Goal: Task Accomplishment & Management: Complete application form

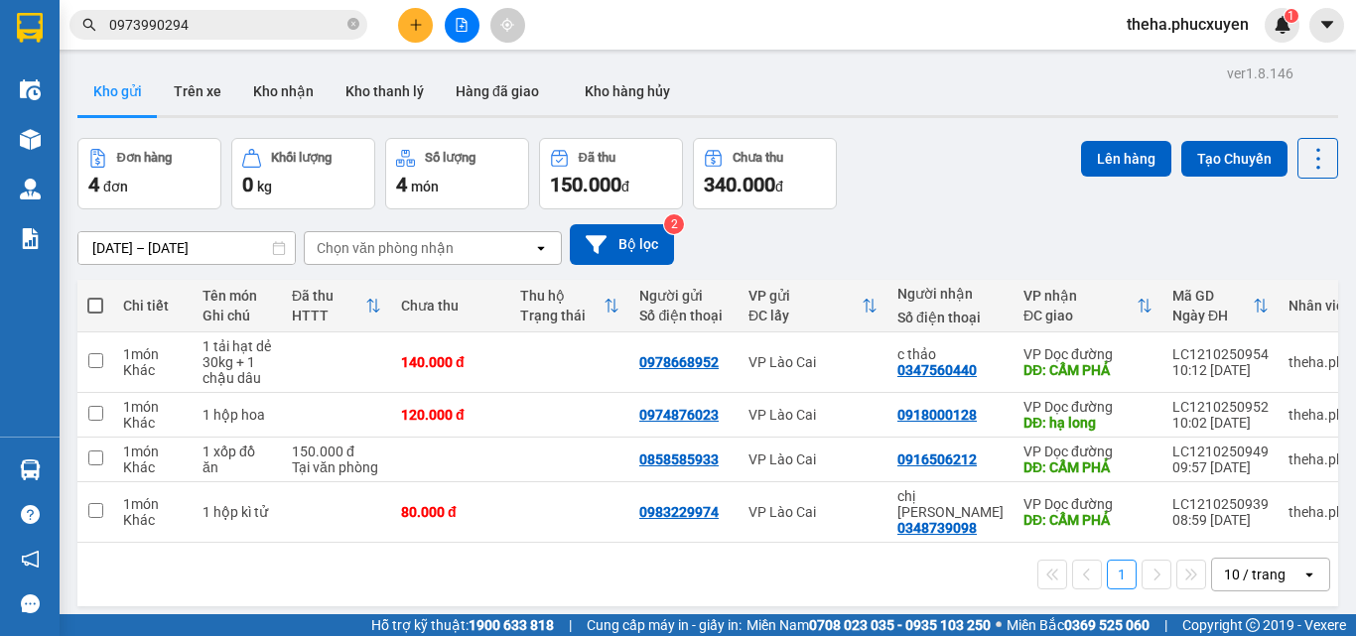
click at [423, 22] on button at bounding box center [415, 25] width 35 height 35
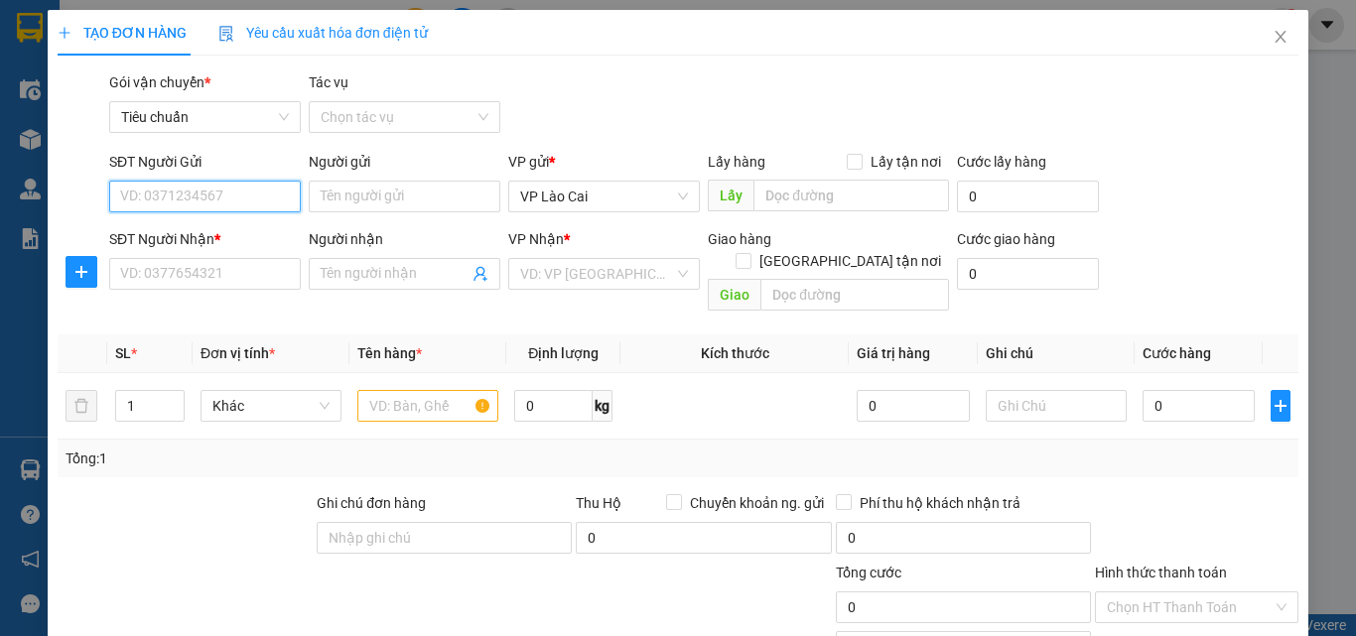
click at [170, 194] on input "SĐT Người Gửi" at bounding box center [205, 197] width 192 height 32
click at [175, 235] on div "0961147427" at bounding box center [203, 236] width 166 height 22
type input "0961147427"
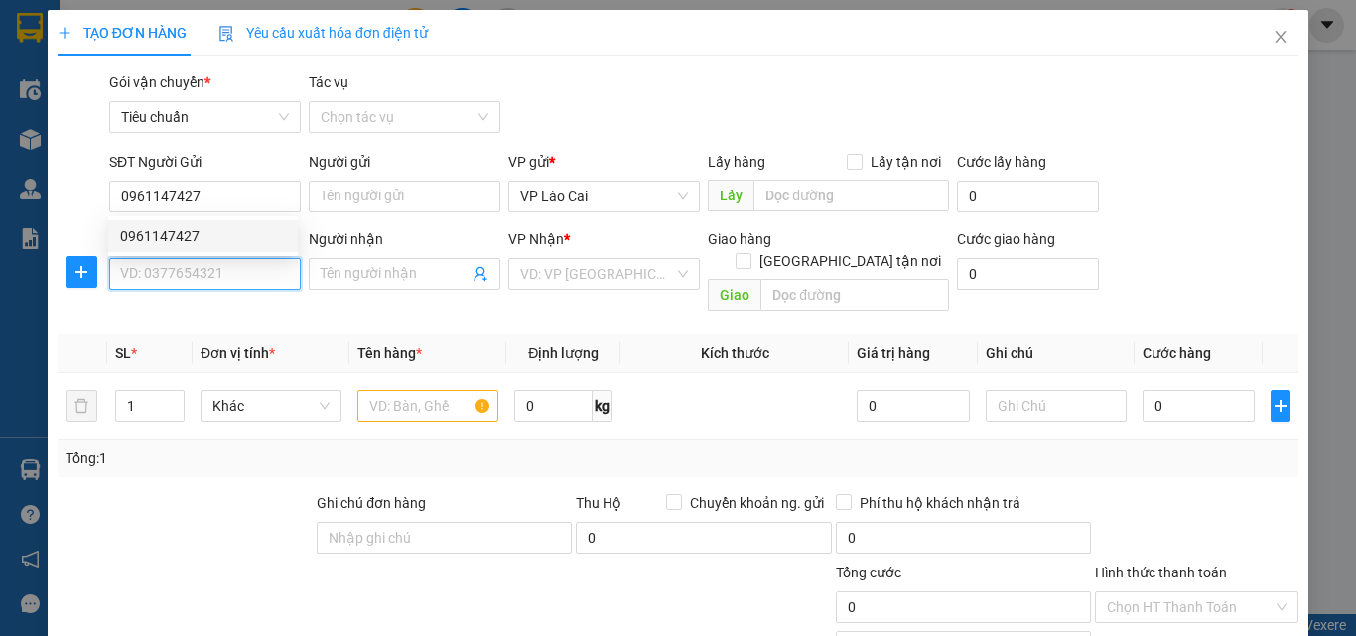
click at [166, 274] on input "SĐT Người Nhận *" at bounding box center [205, 274] width 192 height 32
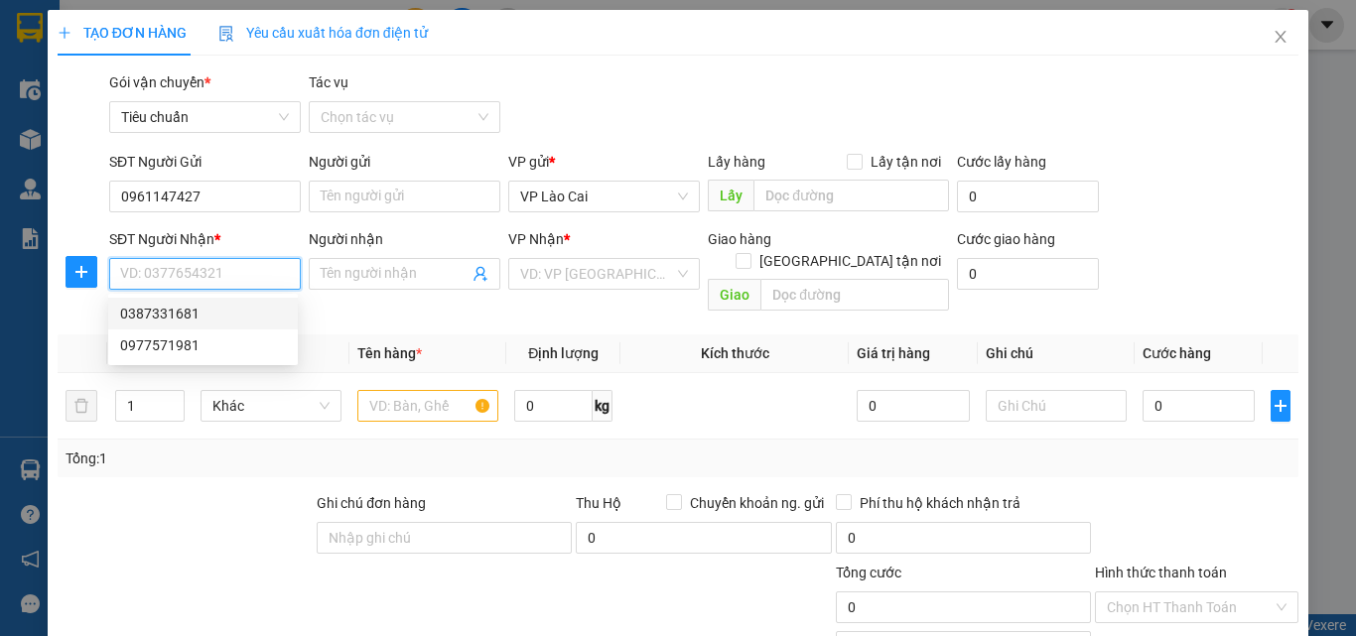
click at [169, 314] on div "0387331681" at bounding box center [203, 314] width 166 height 22
type input "0387331681"
type input "BÃI CHÁY"
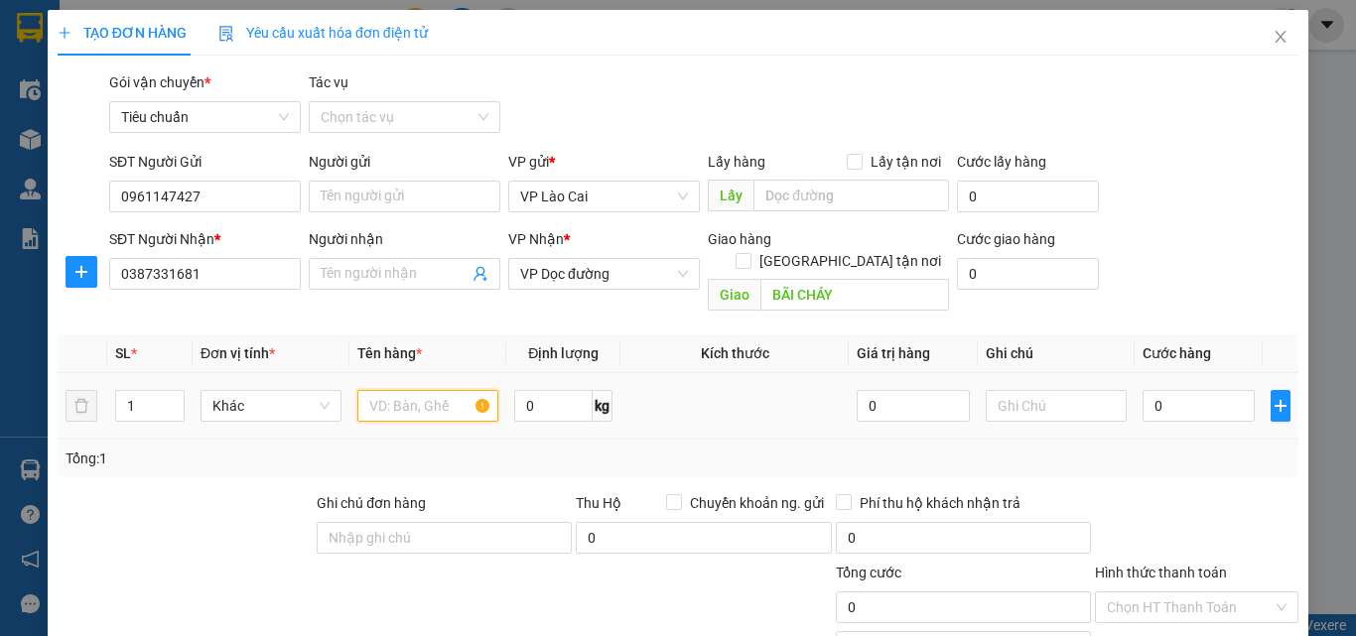
click at [386, 390] on input "text" at bounding box center [427, 406] width 141 height 32
type input "1 hộp hoa"
click at [1148, 390] on input "0" at bounding box center [1198, 406] width 112 height 32
type input "1"
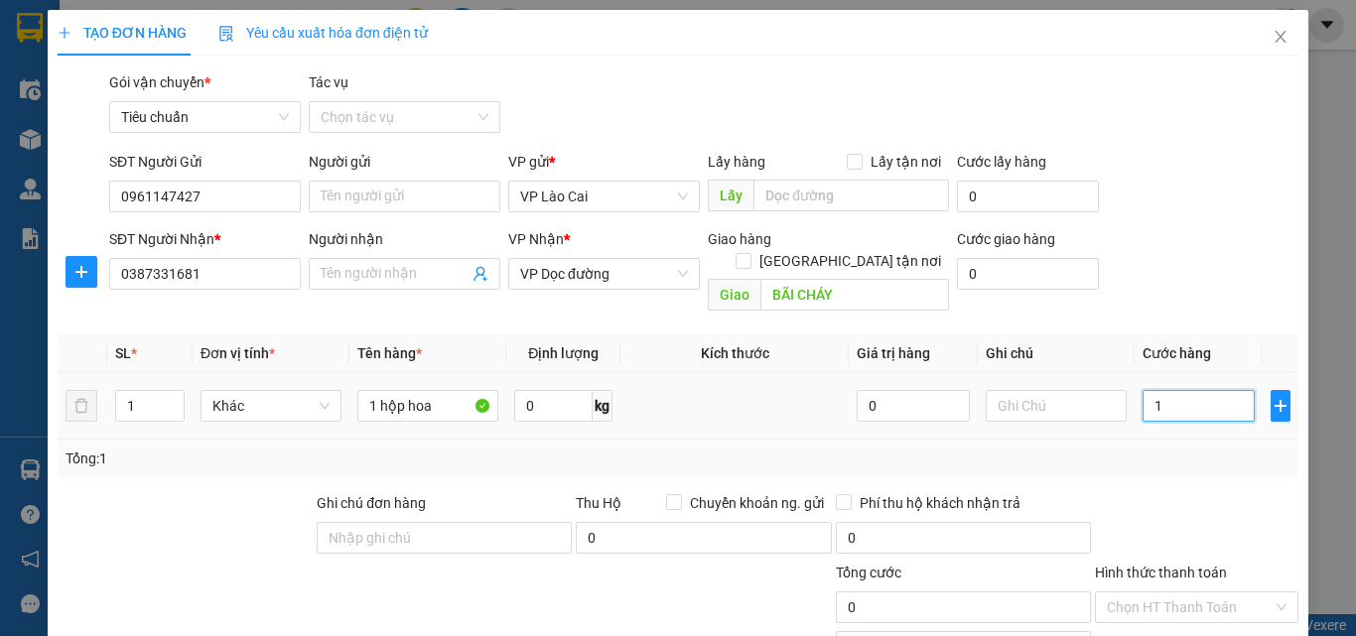
type input "1"
type input "15"
type input "150"
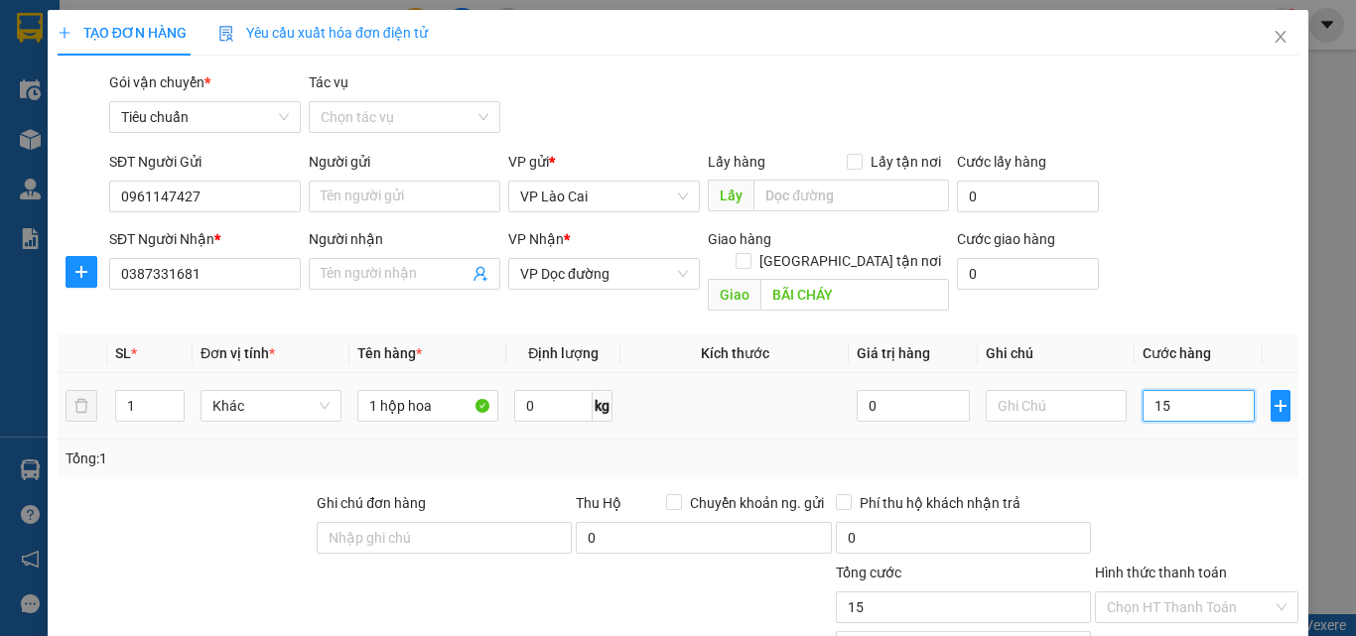
type input "150"
type input "150.000"
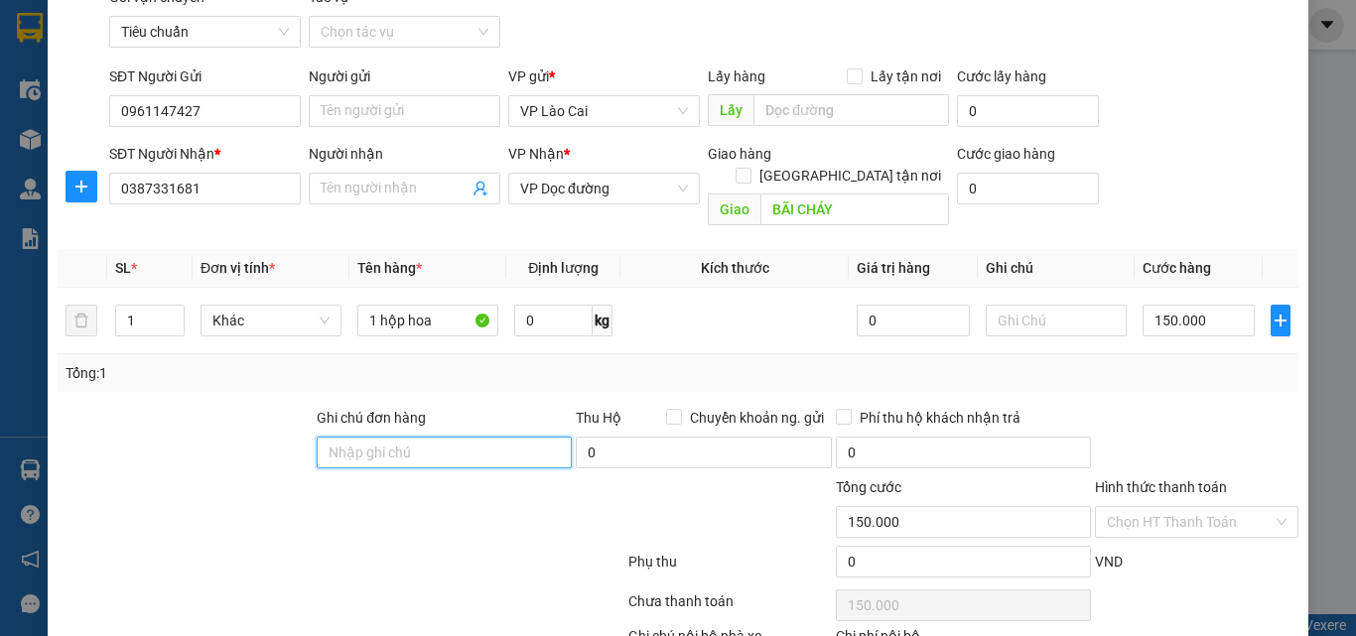
scroll to position [199, 0]
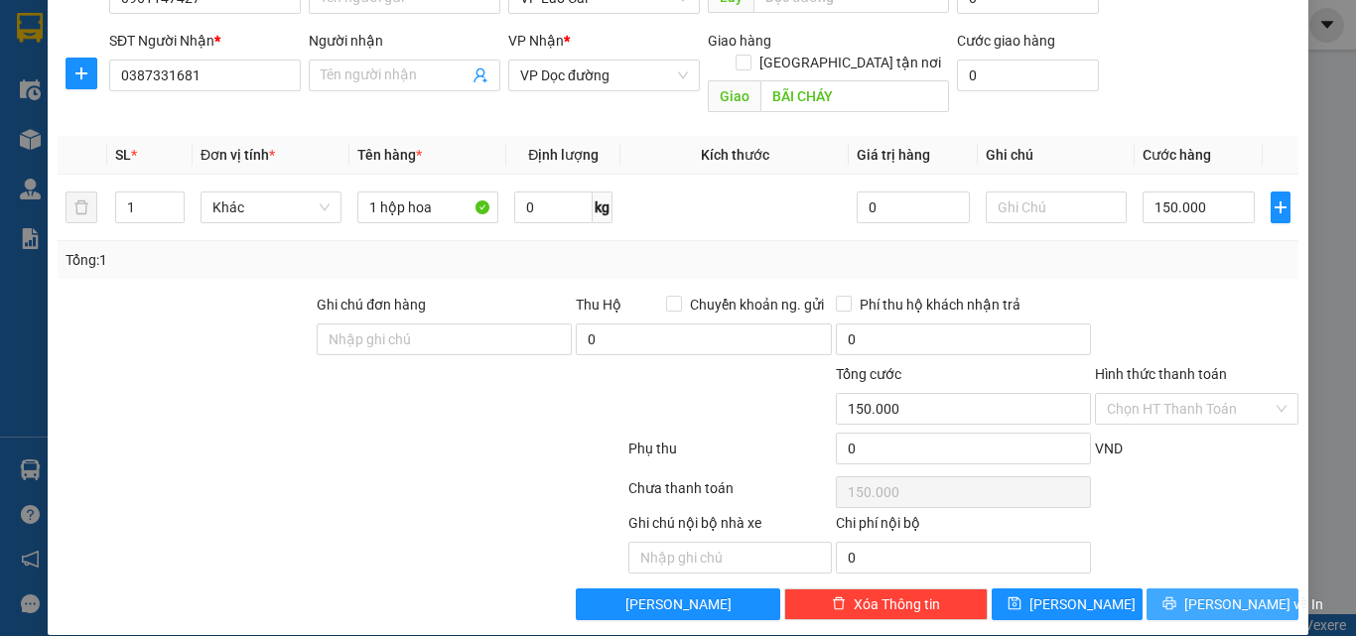
click at [1214, 594] on span "[PERSON_NAME] và In" at bounding box center [1253, 605] width 139 height 22
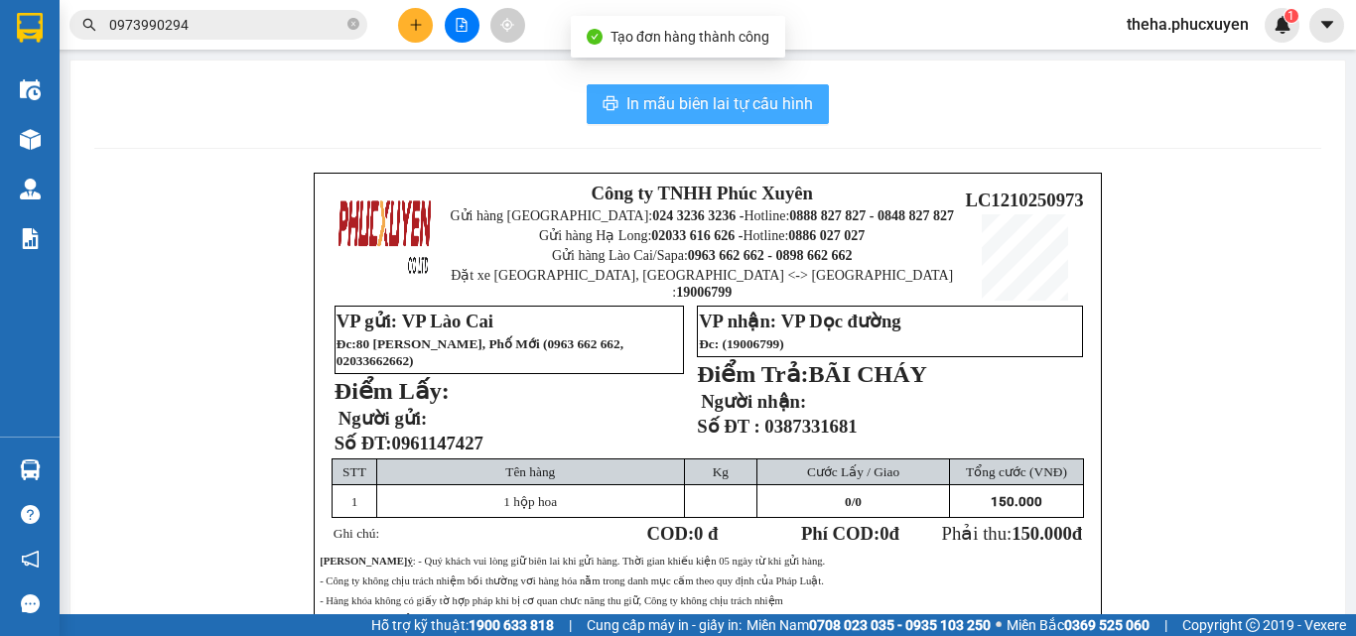
click at [632, 110] on span "In mẫu biên lai tự cấu hình" at bounding box center [719, 103] width 187 height 25
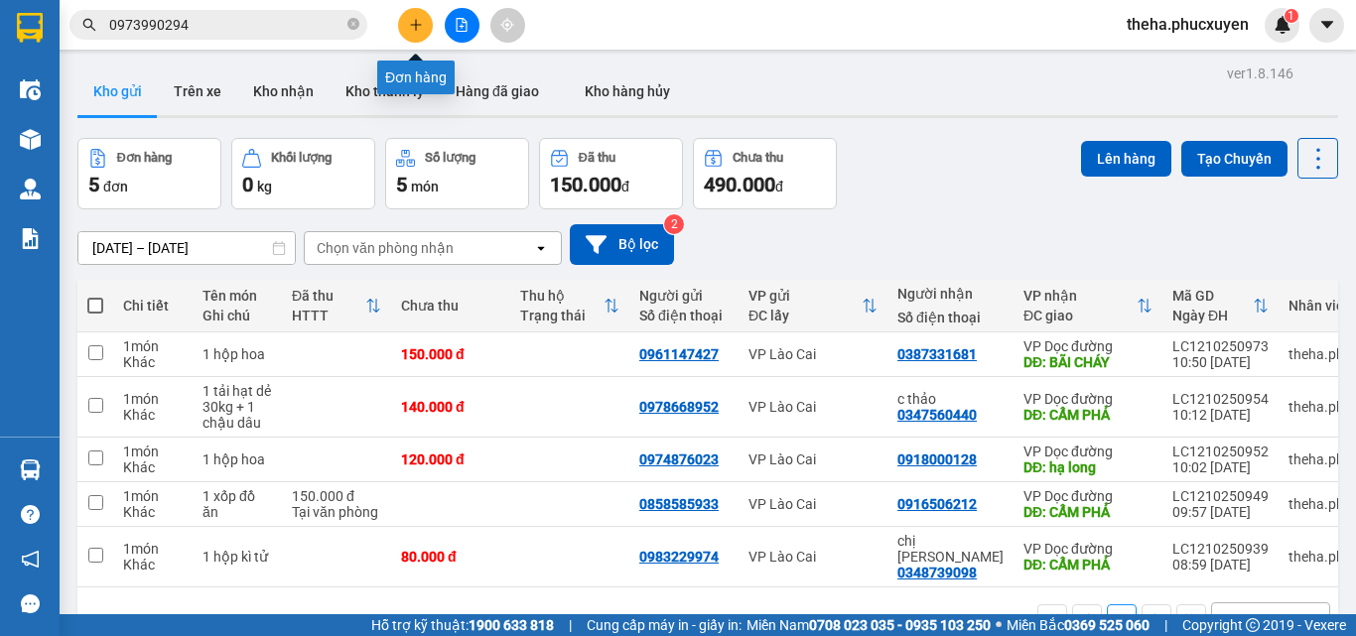
click at [429, 14] on button at bounding box center [415, 25] width 35 height 35
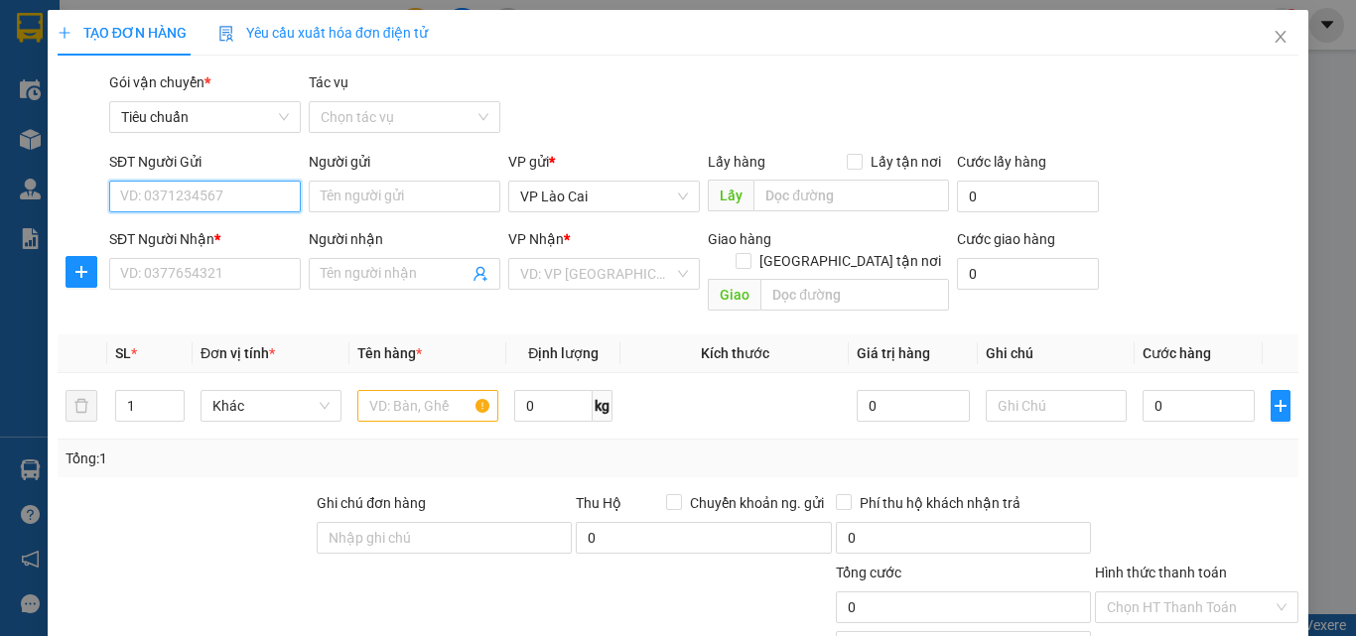
click at [221, 192] on input "SĐT Người Gửi" at bounding box center [205, 197] width 192 height 32
type input "0969135458"
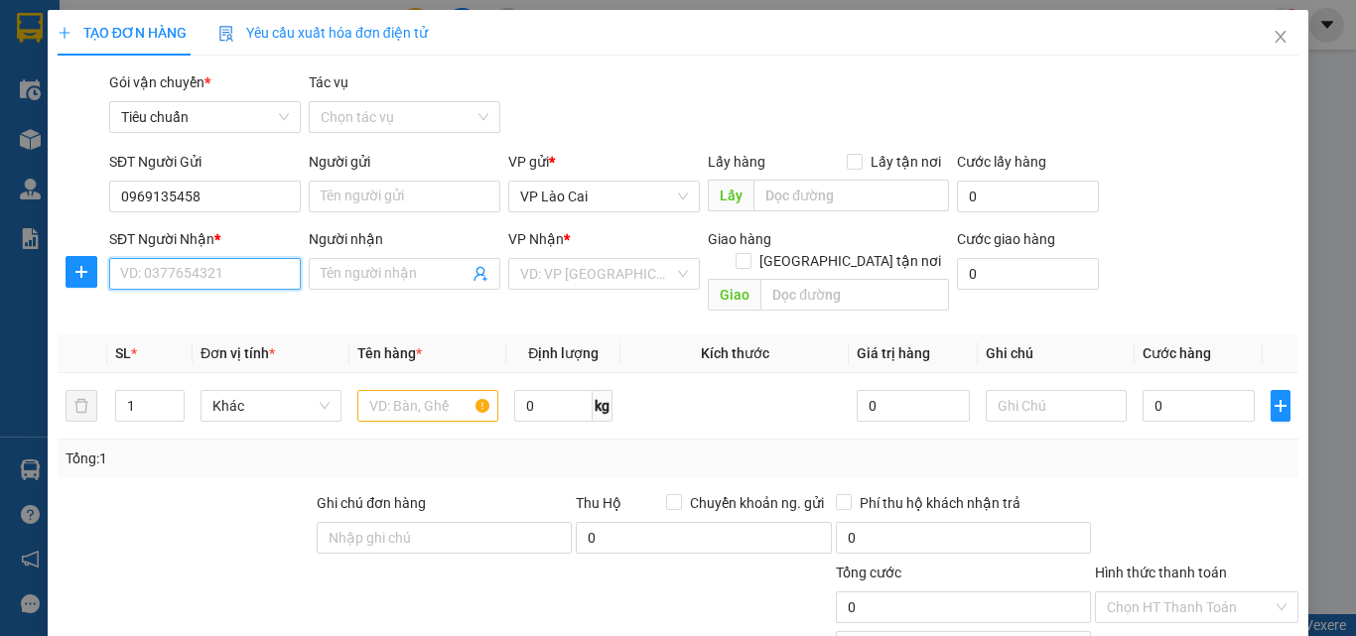
click at [214, 266] on input "SĐT Người Nhận *" at bounding box center [205, 274] width 192 height 32
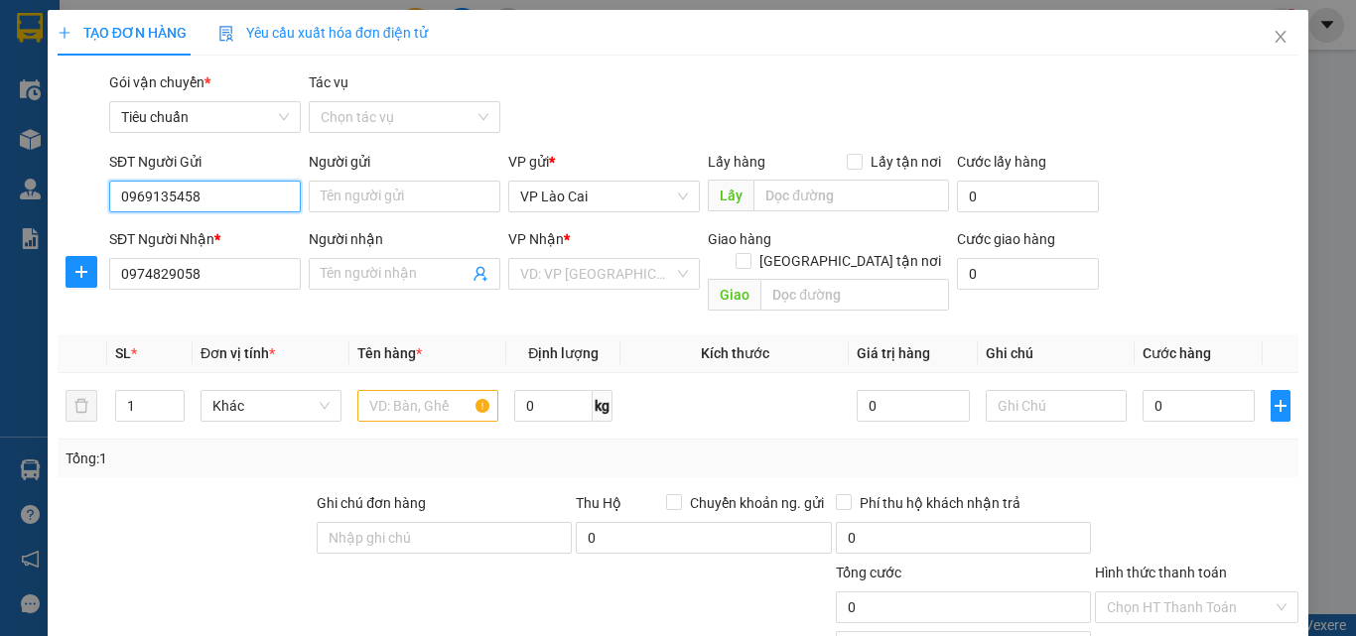
drag, startPoint x: 220, startPoint y: 197, endPoint x: 111, endPoint y: 196, distance: 109.2
click at [111, 196] on input "0969135458" at bounding box center [205, 197] width 192 height 32
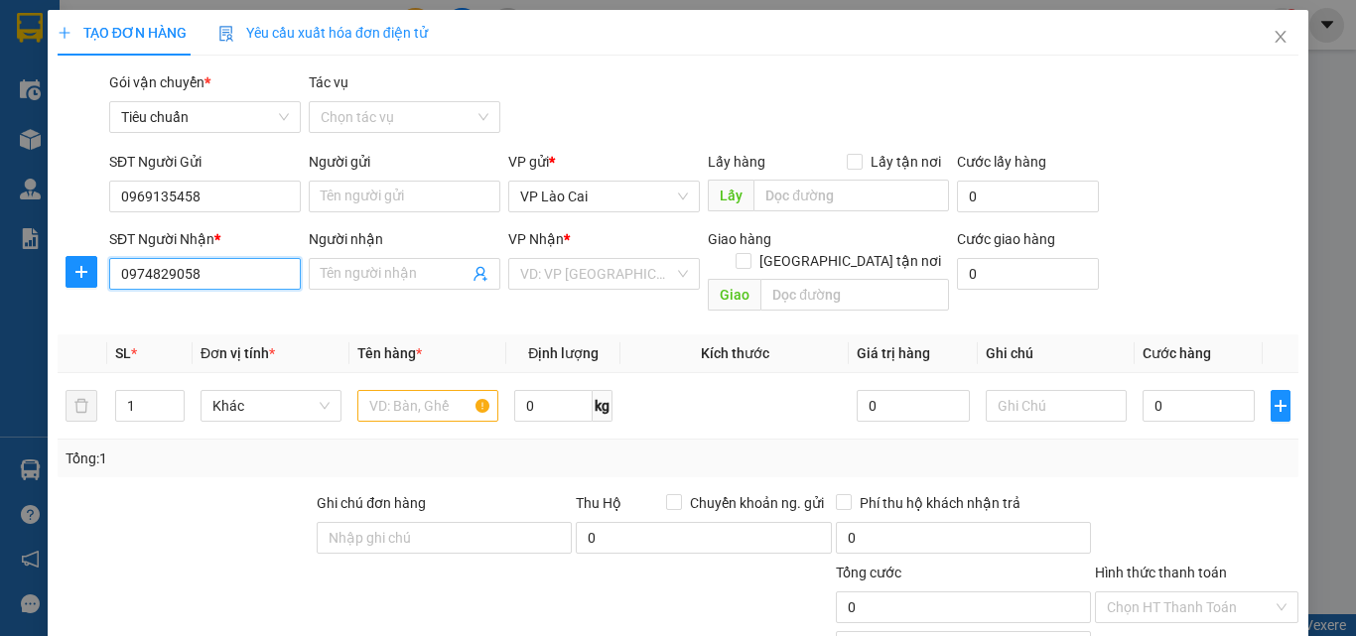
click at [239, 270] on input "0974829058" at bounding box center [205, 274] width 192 height 32
type input "0"
click at [252, 280] on input "SĐT Người Nhận *" at bounding box center [205, 274] width 192 height 32
paste input "0969135458"
type input "0969135458"
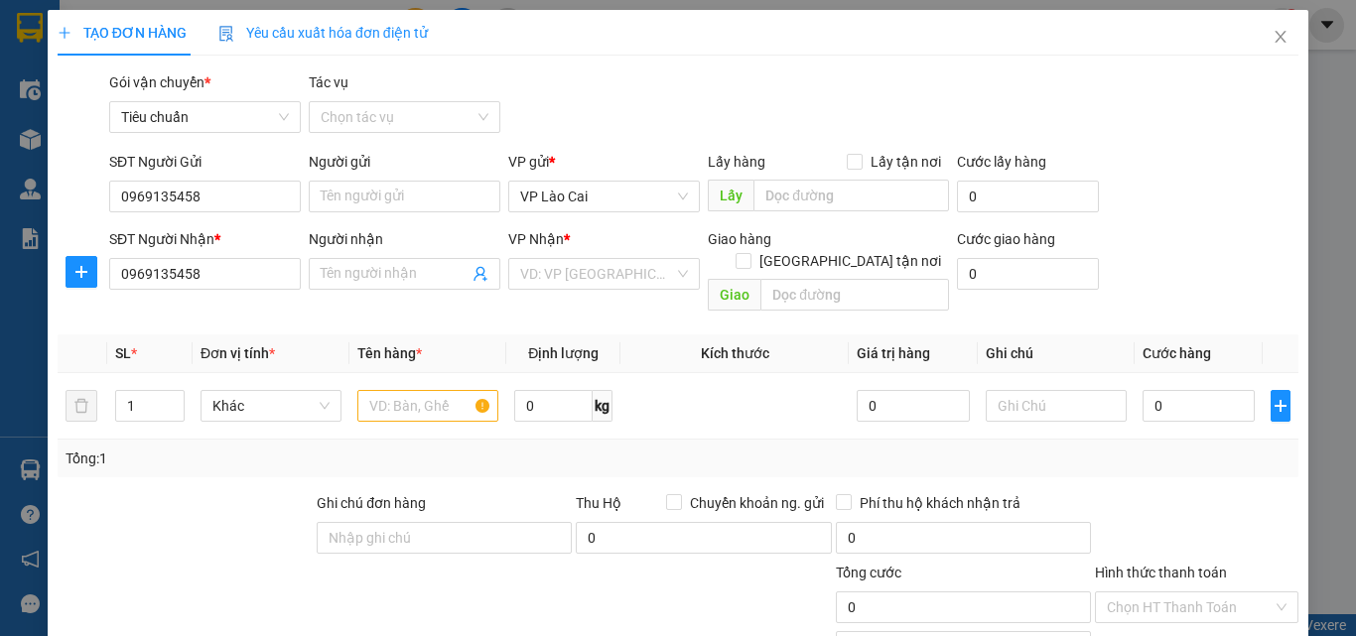
click at [257, 304] on div "Transit Pickup Surcharge Ids Transit Deliver Surcharge Ids Transit Deliver Surc…" at bounding box center [678, 444] width 1241 height 747
drag, startPoint x: 219, startPoint y: 198, endPoint x: 109, endPoint y: 203, distance: 110.3
click at [109, 203] on input "0969135458" at bounding box center [205, 197] width 192 height 32
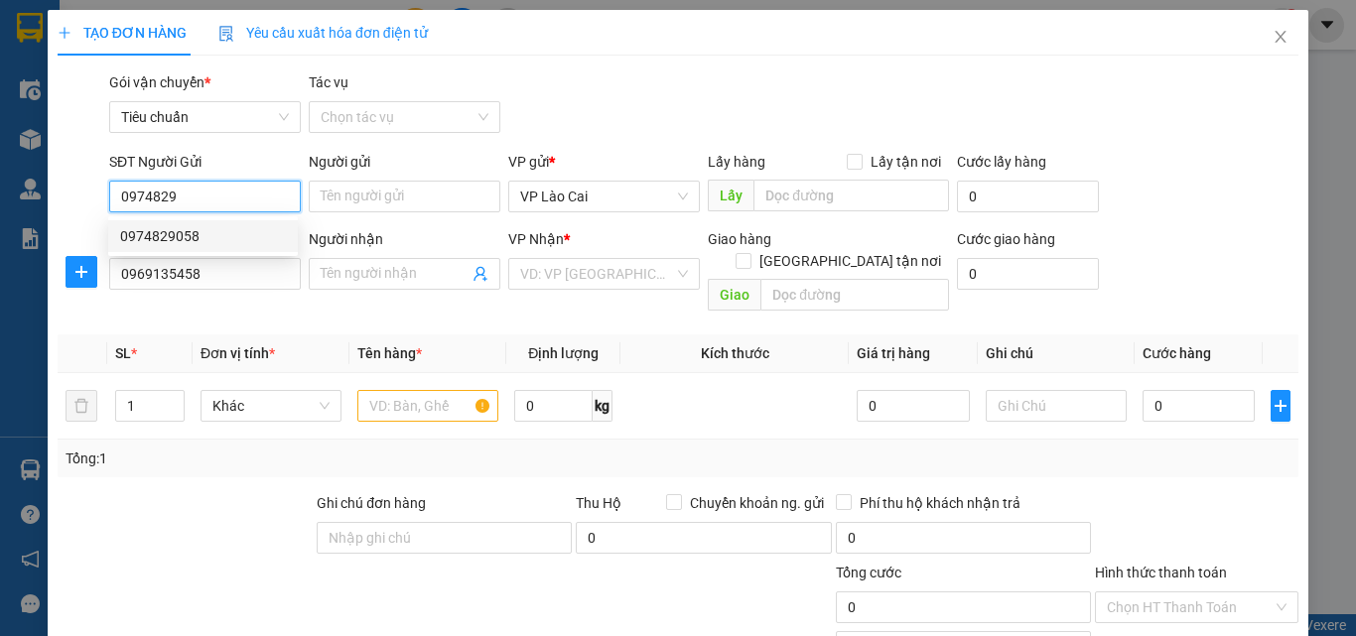
click at [140, 236] on div "0974829058" at bounding box center [203, 236] width 166 height 22
type input "0974829058"
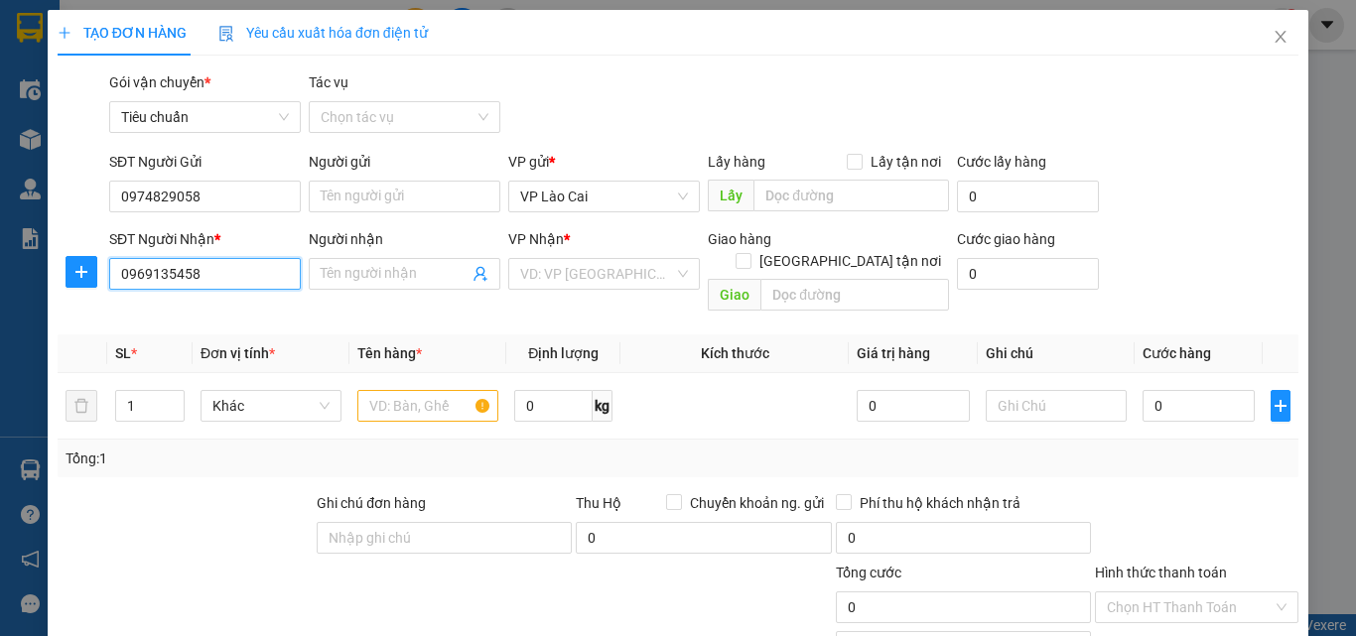
click at [244, 274] on input "0969135458" at bounding box center [205, 274] width 192 height 32
click at [534, 285] on input "search" at bounding box center [597, 274] width 154 height 30
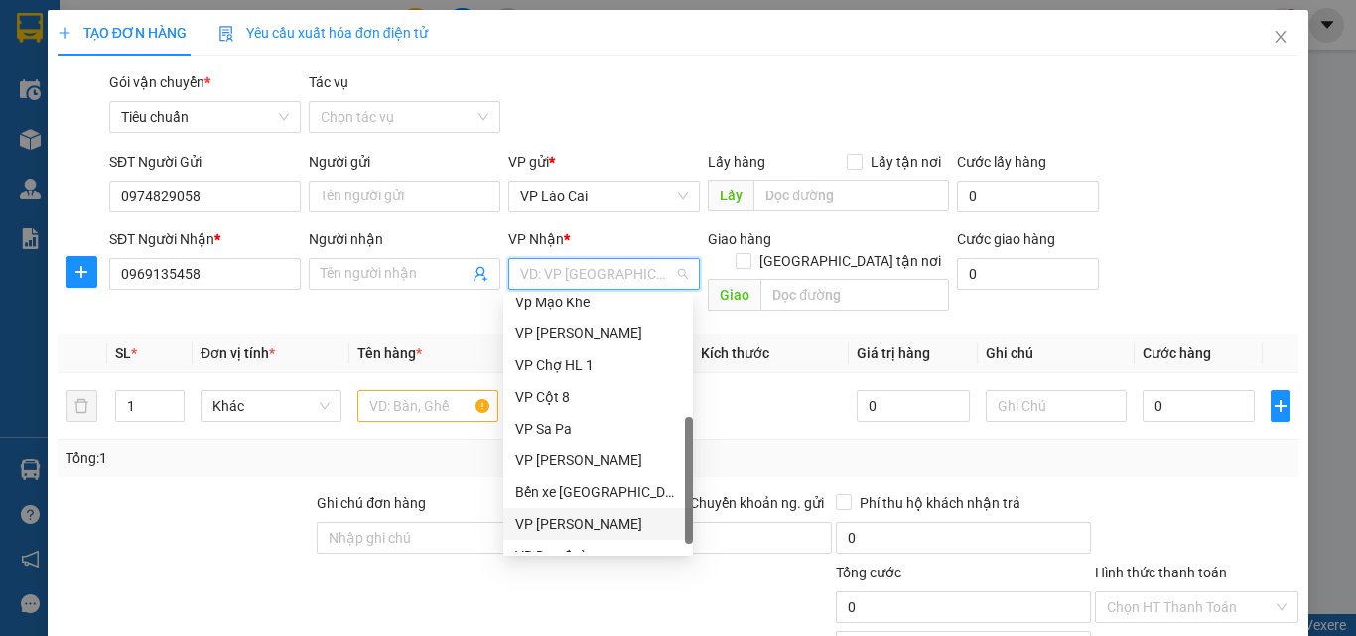
scroll to position [318, 0]
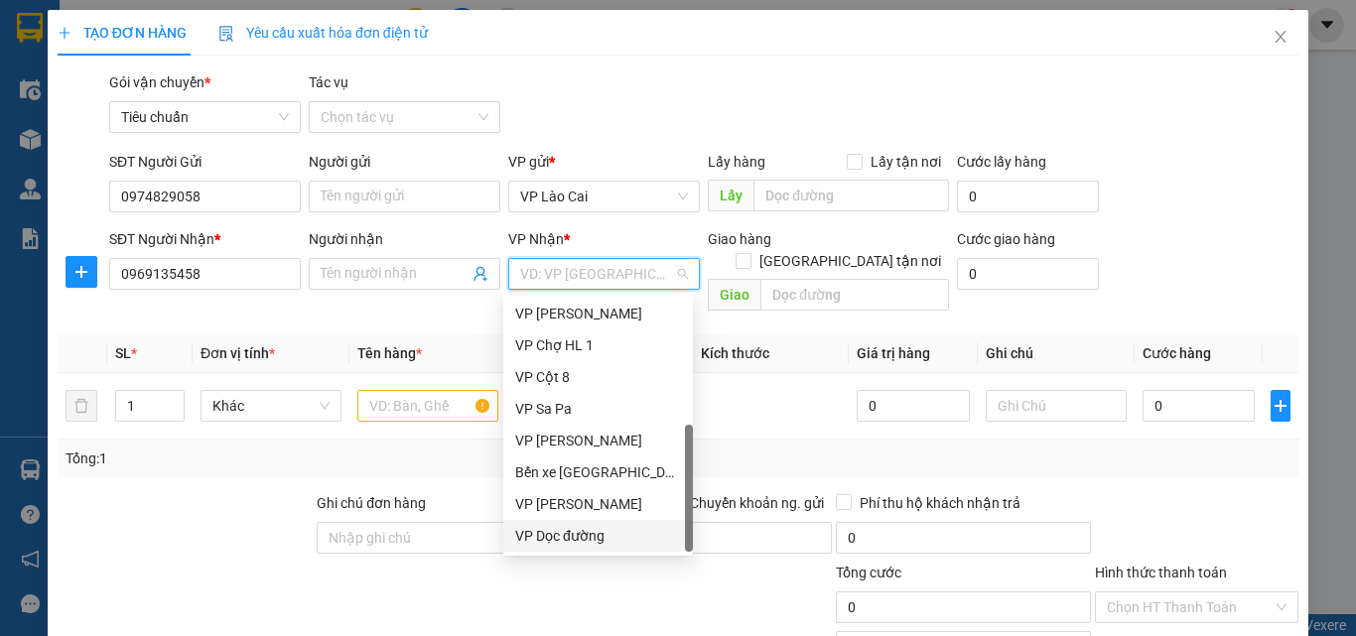
click at [575, 530] on div "VP Dọc đường" at bounding box center [598, 536] width 166 height 22
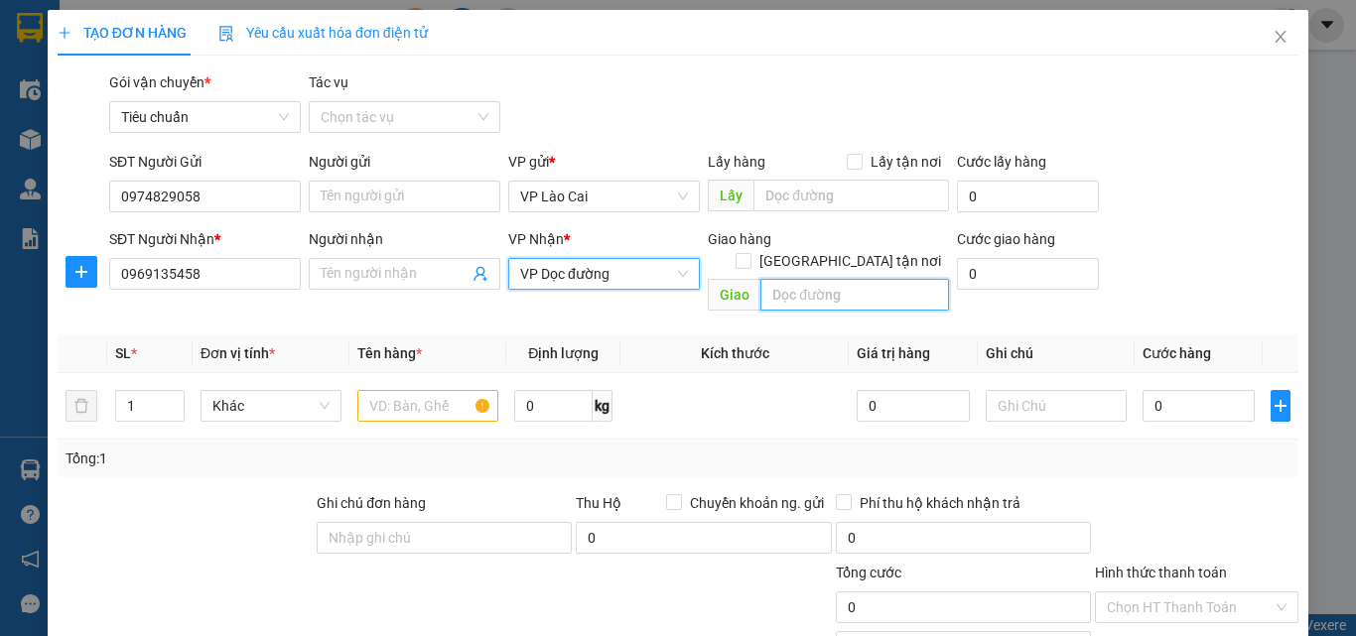
click at [865, 280] on input "text" at bounding box center [854, 295] width 189 height 32
type input "hạ long"
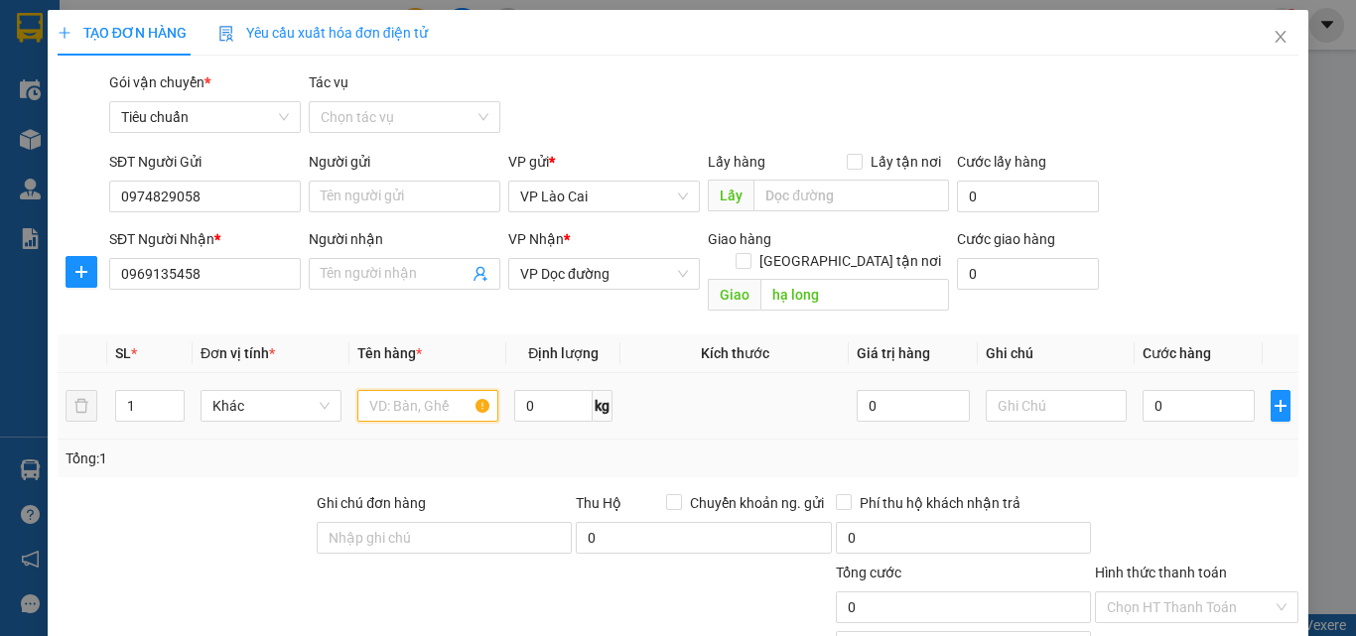
click at [417, 390] on input "text" at bounding box center [427, 406] width 141 height 32
type input "1 tải hạt 60 kg"
click at [1166, 390] on input "0" at bounding box center [1198, 406] width 112 height 32
type input "1"
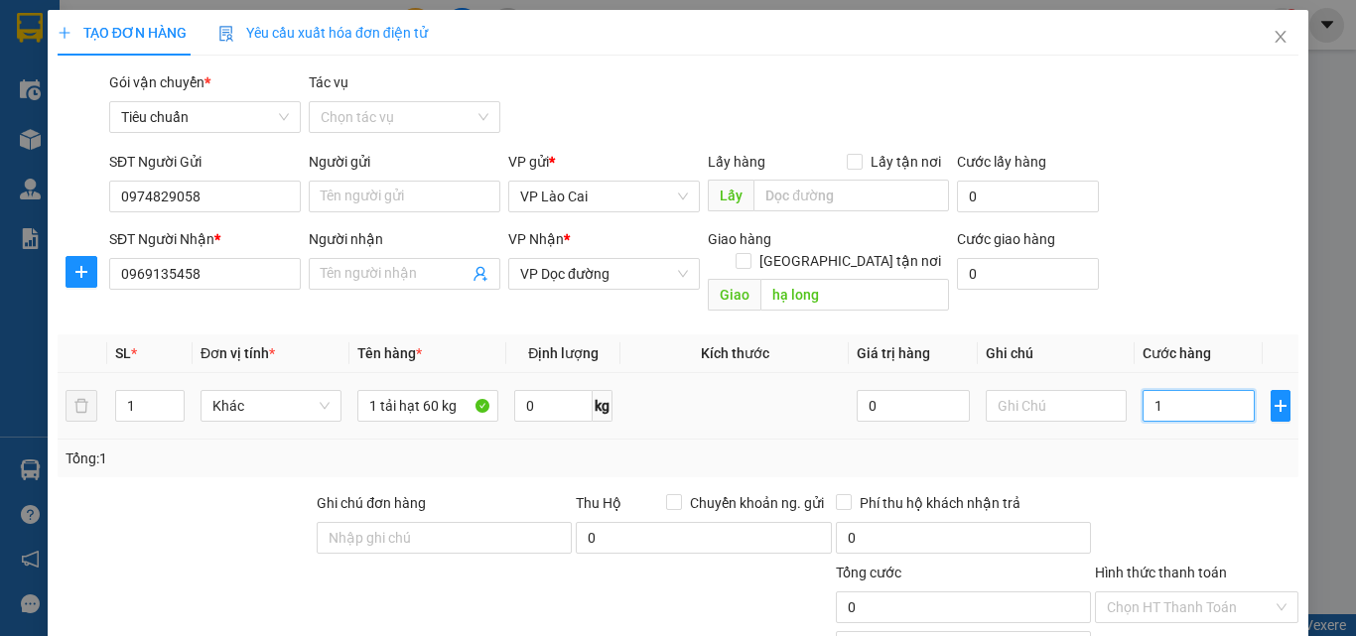
type input "1"
type input "15"
type input "150"
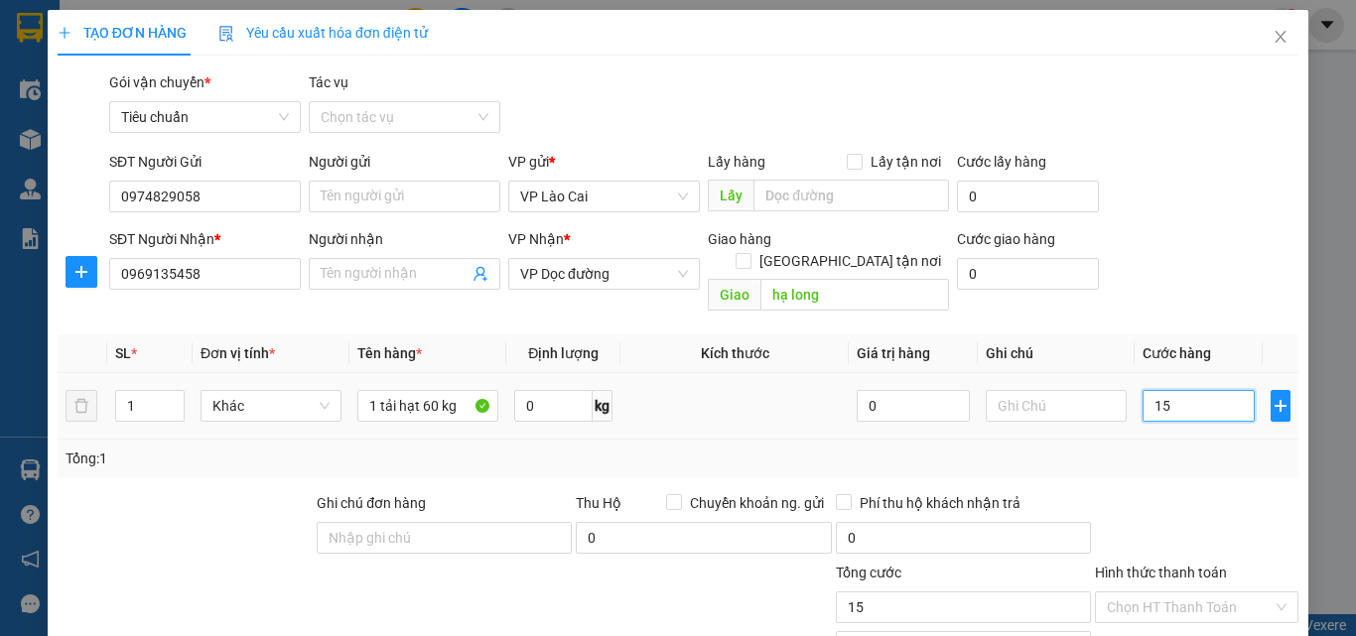
type input "150"
type input "150.000"
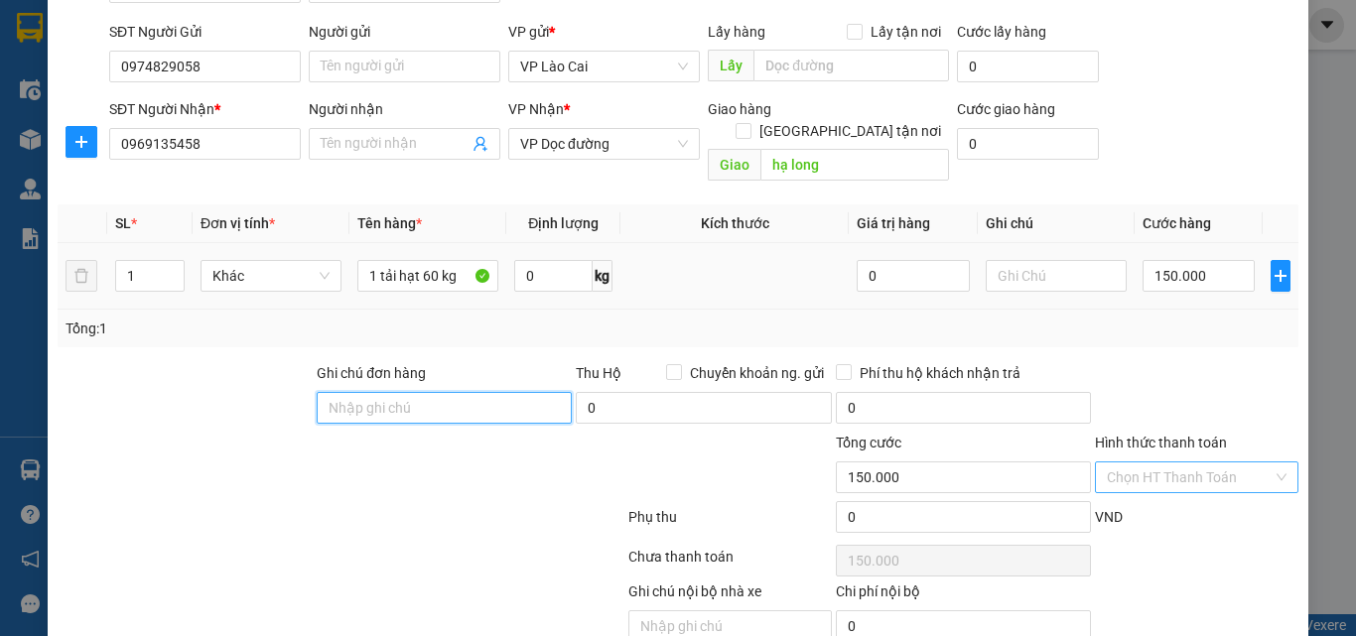
scroll to position [199, 0]
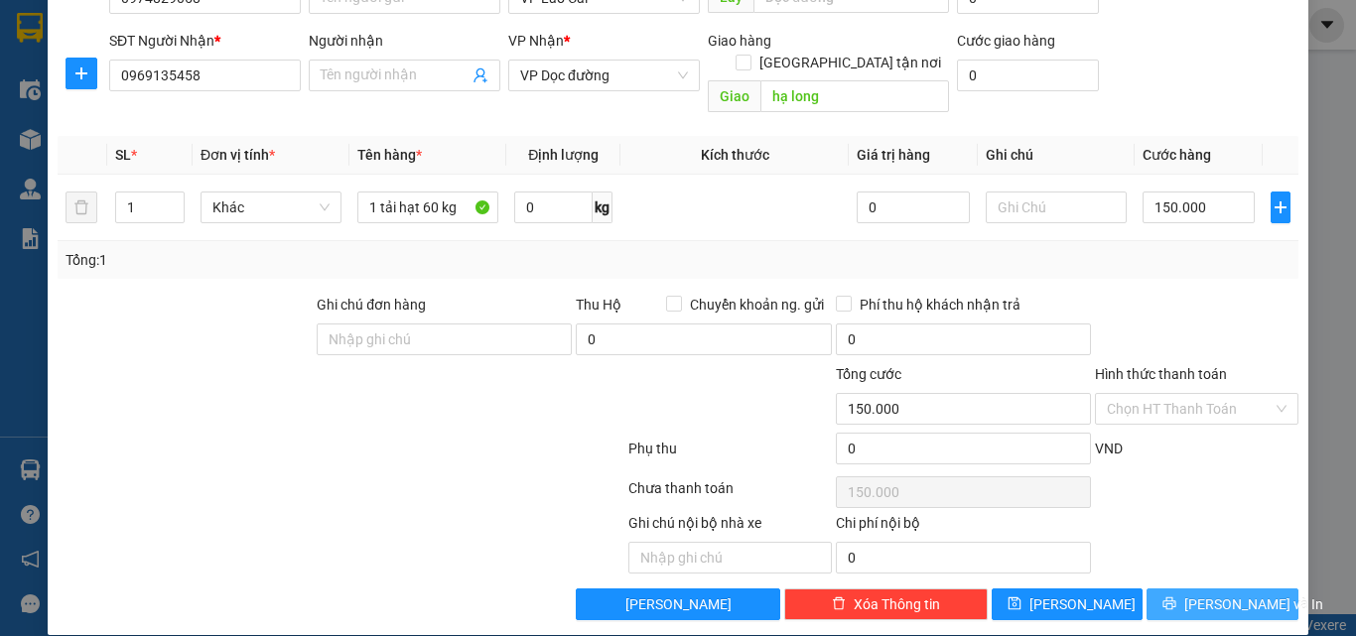
click at [1246, 594] on span "[PERSON_NAME] và In" at bounding box center [1253, 605] width 139 height 22
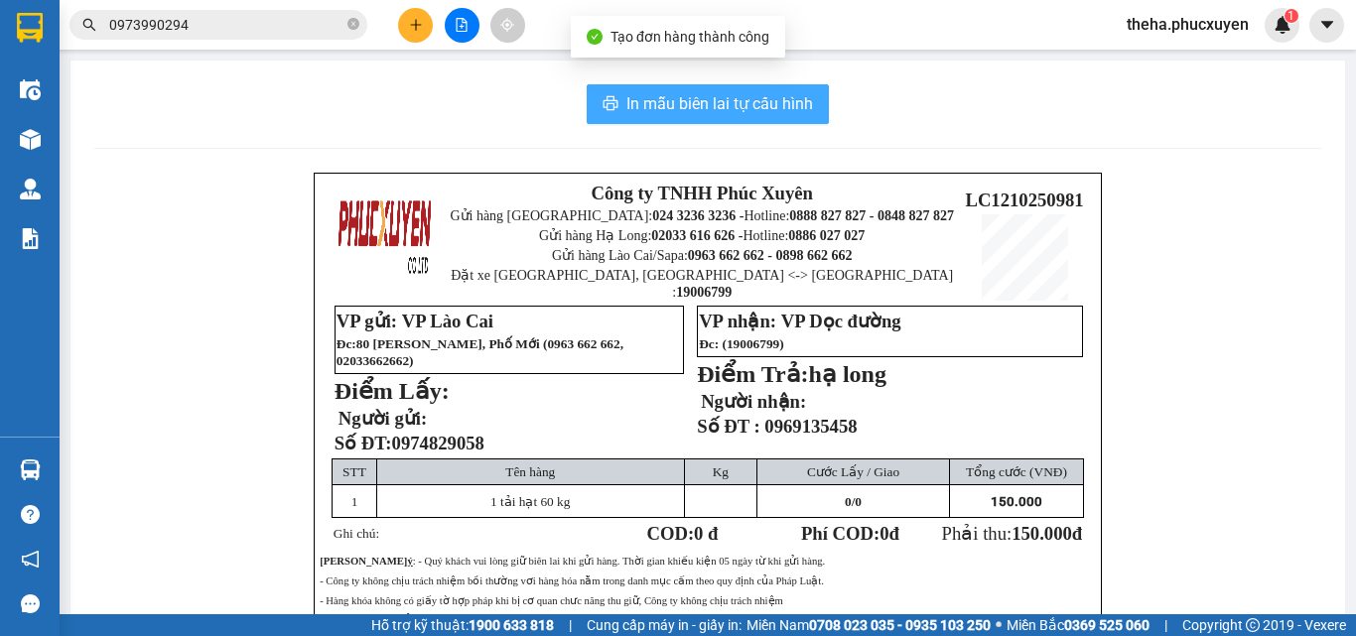
click at [797, 106] on span "In mẫu biên lai tự cấu hình" at bounding box center [719, 103] width 187 height 25
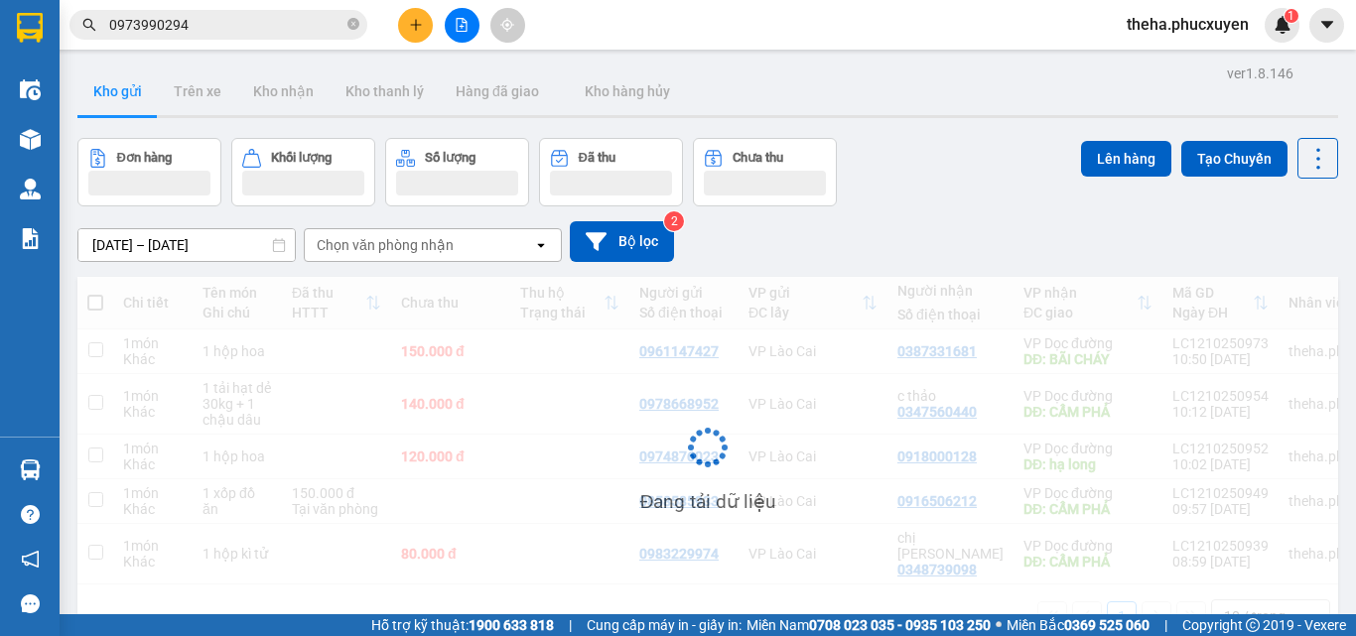
click at [417, 29] on icon "plus" at bounding box center [416, 25] width 14 height 14
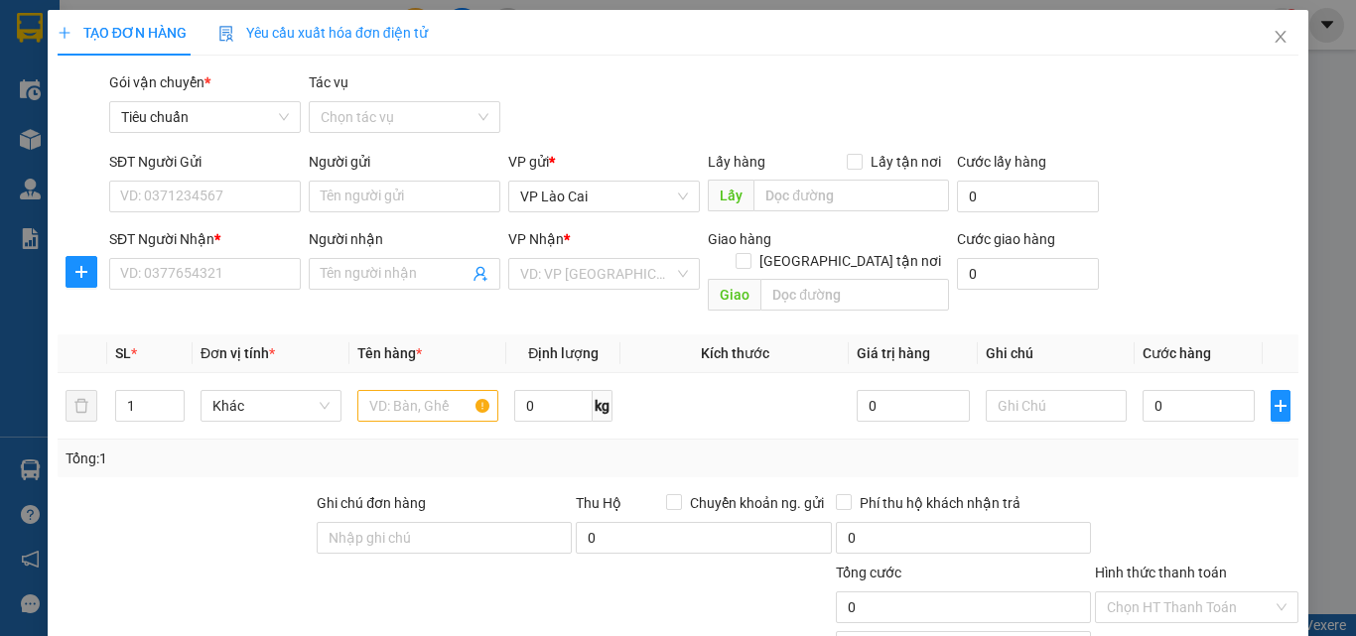
drag, startPoint x: 577, startPoint y: 574, endPoint x: 563, endPoint y: 535, distance: 41.1
click at [577, 574] on div at bounding box center [522, 596] width 207 height 69
click at [230, 200] on input "SĐT Người Gửi" at bounding box center [205, 197] width 192 height 32
click at [217, 271] on input "SĐT Người Nhận *" at bounding box center [205, 274] width 192 height 32
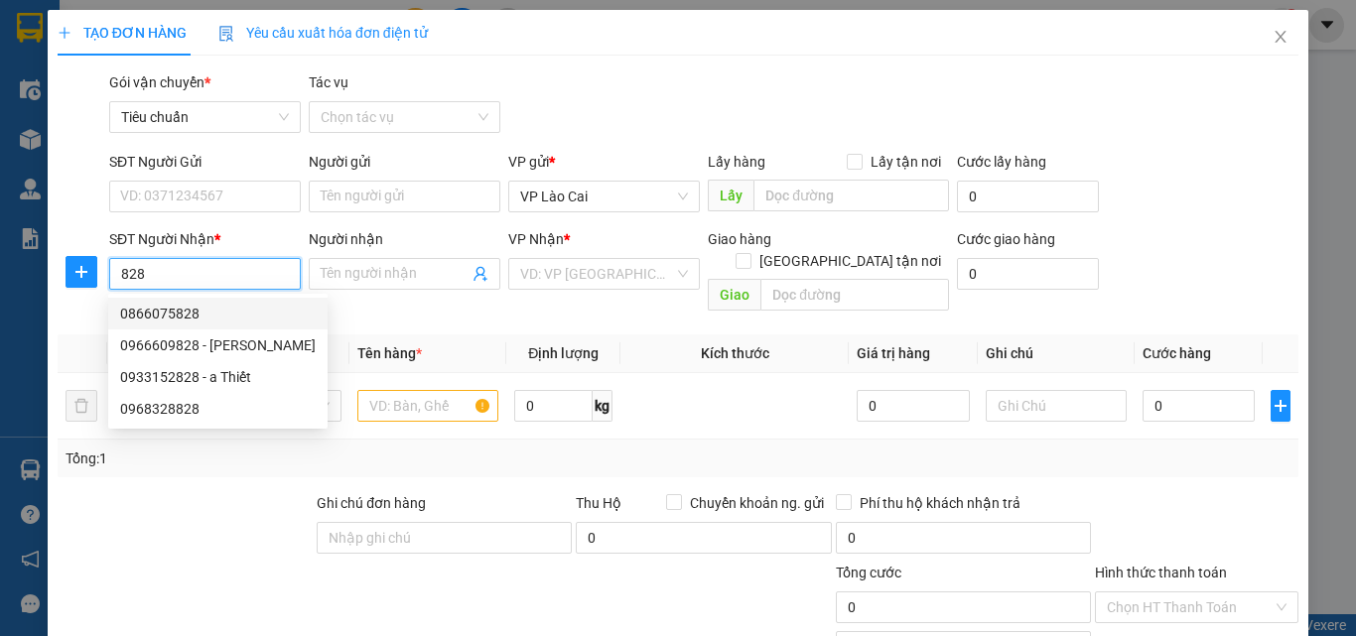
click at [196, 305] on div "0866075828" at bounding box center [218, 314] width 196 height 22
type input "0866075828"
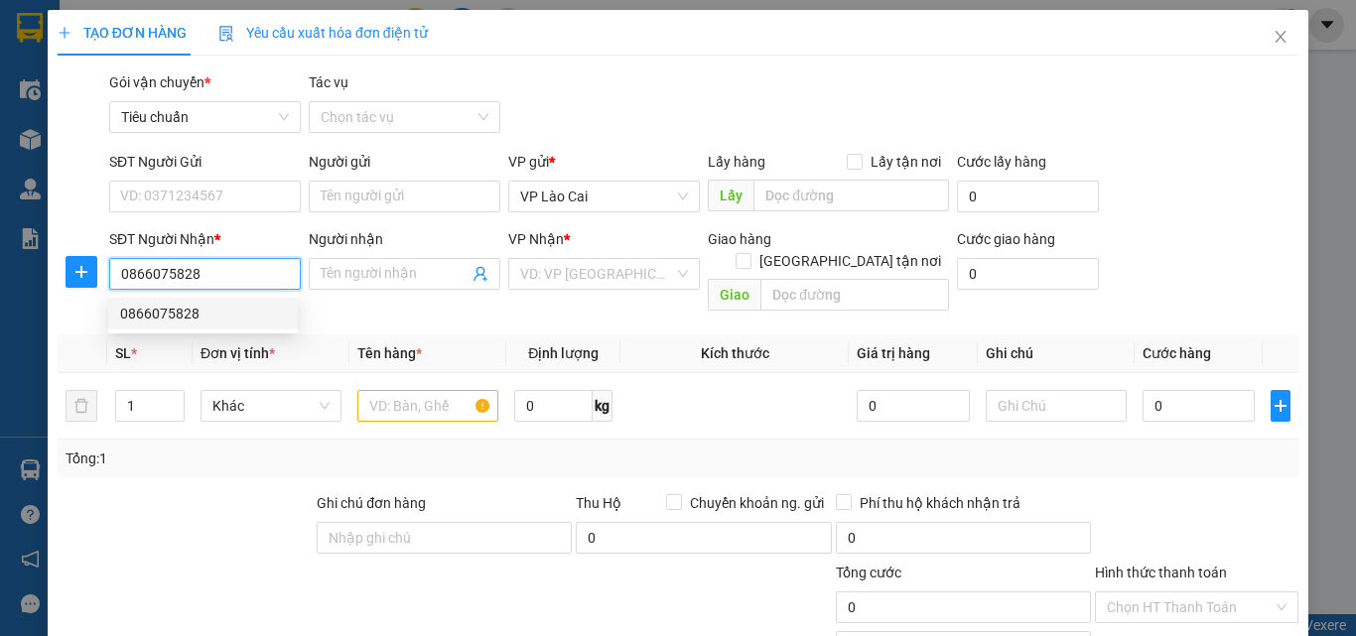
type input "VÂN ĐỒN"
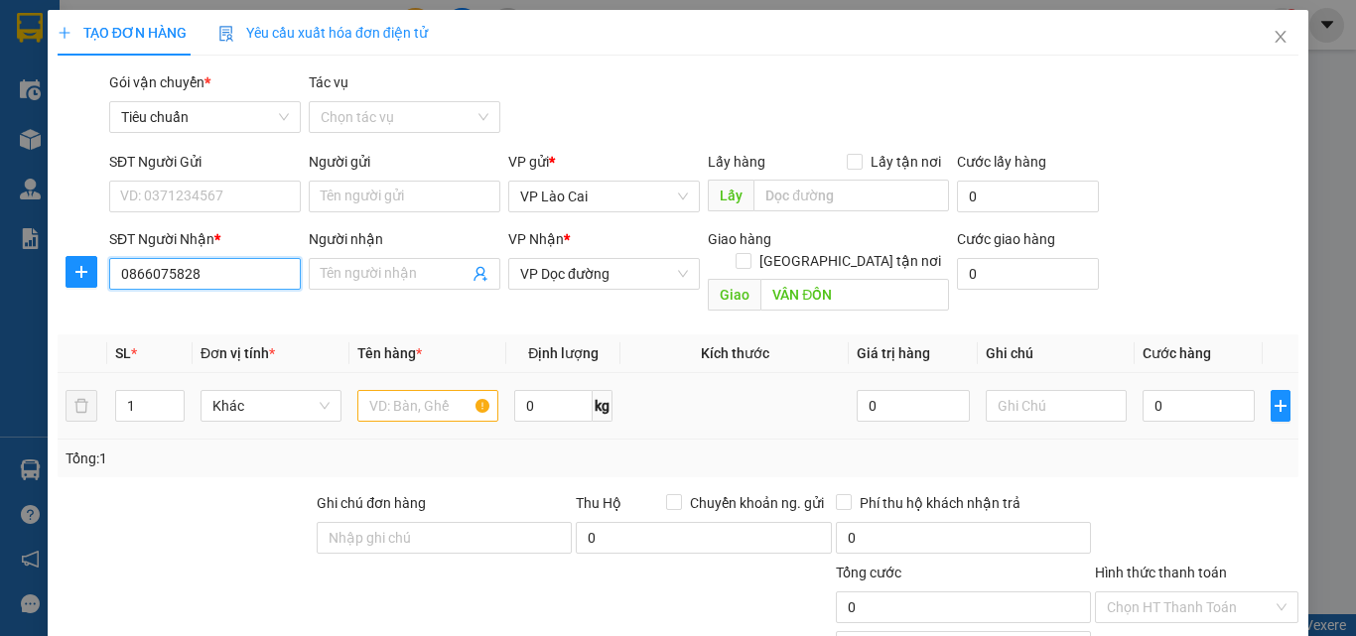
type input "0866075828"
click at [411, 390] on input "text" at bounding box center [427, 406] width 141 height 32
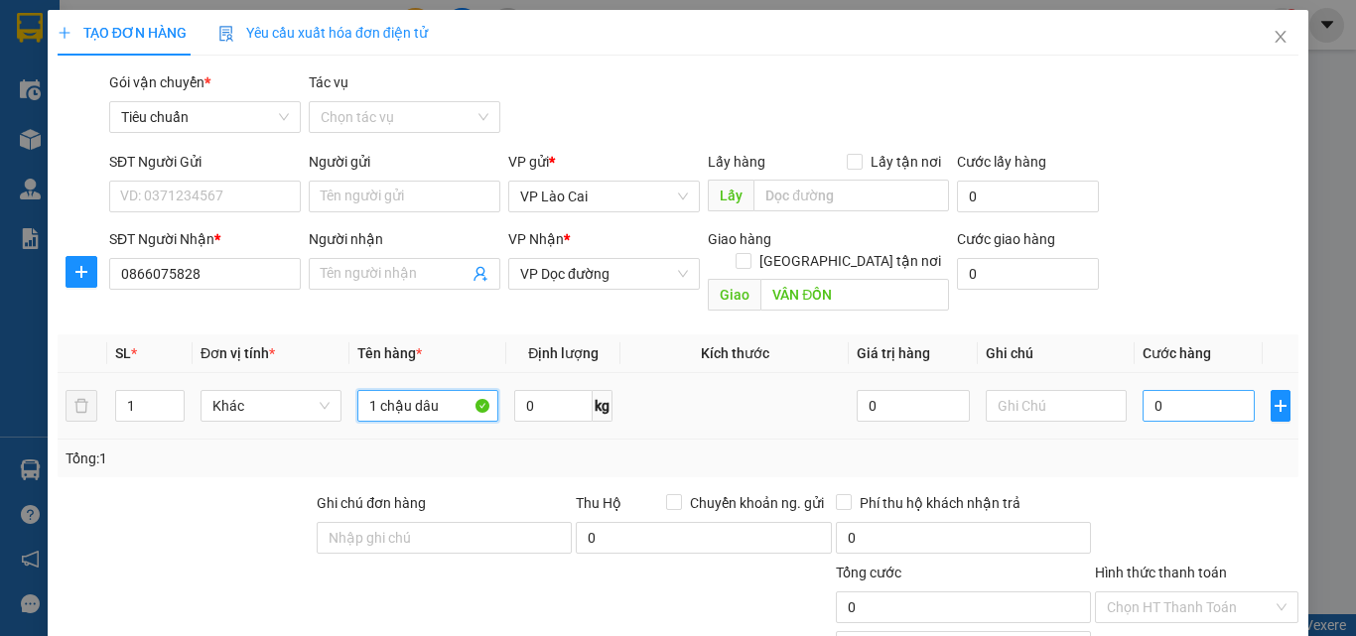
type input "1 chậu dâu"
click at [1163, 390] on input "0" at bounding box center [1198, 406] width 112 height 32
type input "5"
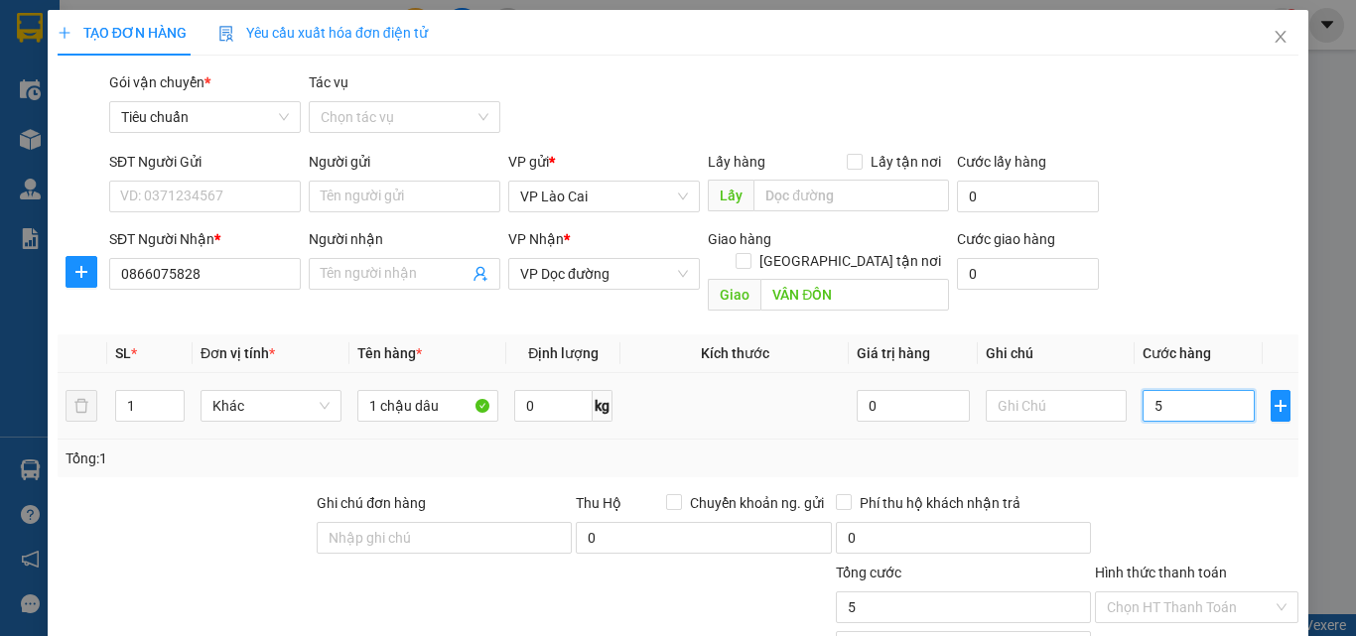
type input "50"
type input "50.000"
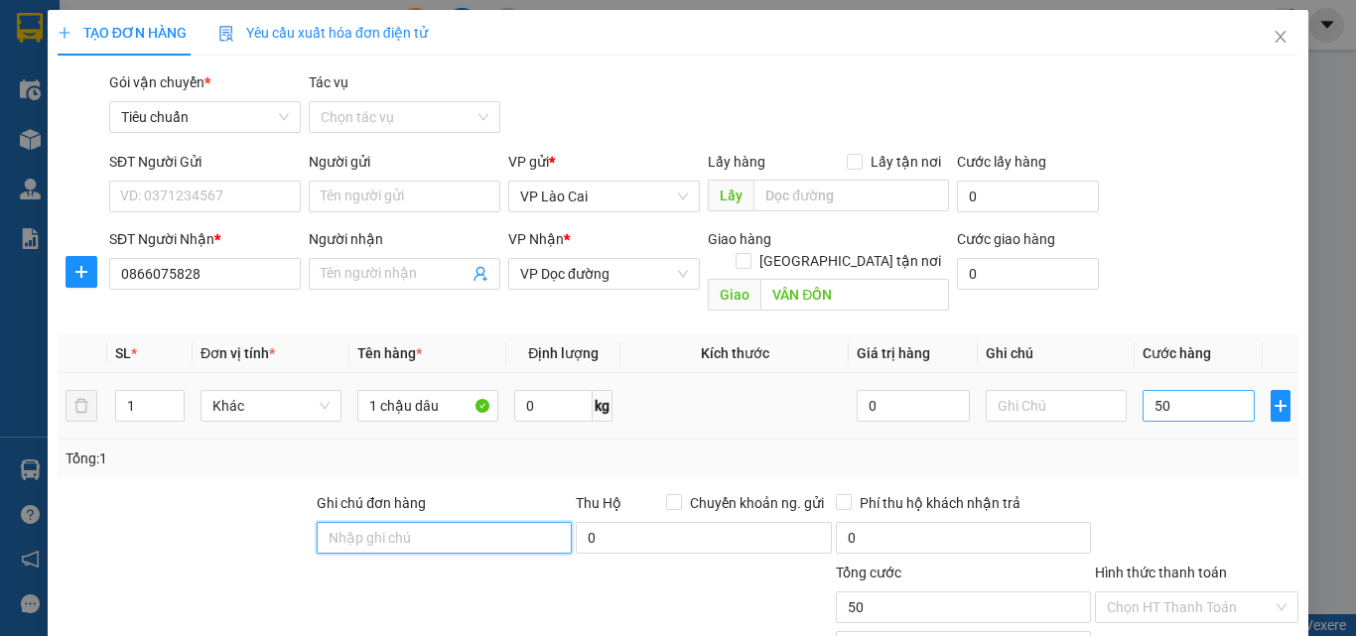
type input "50.000"
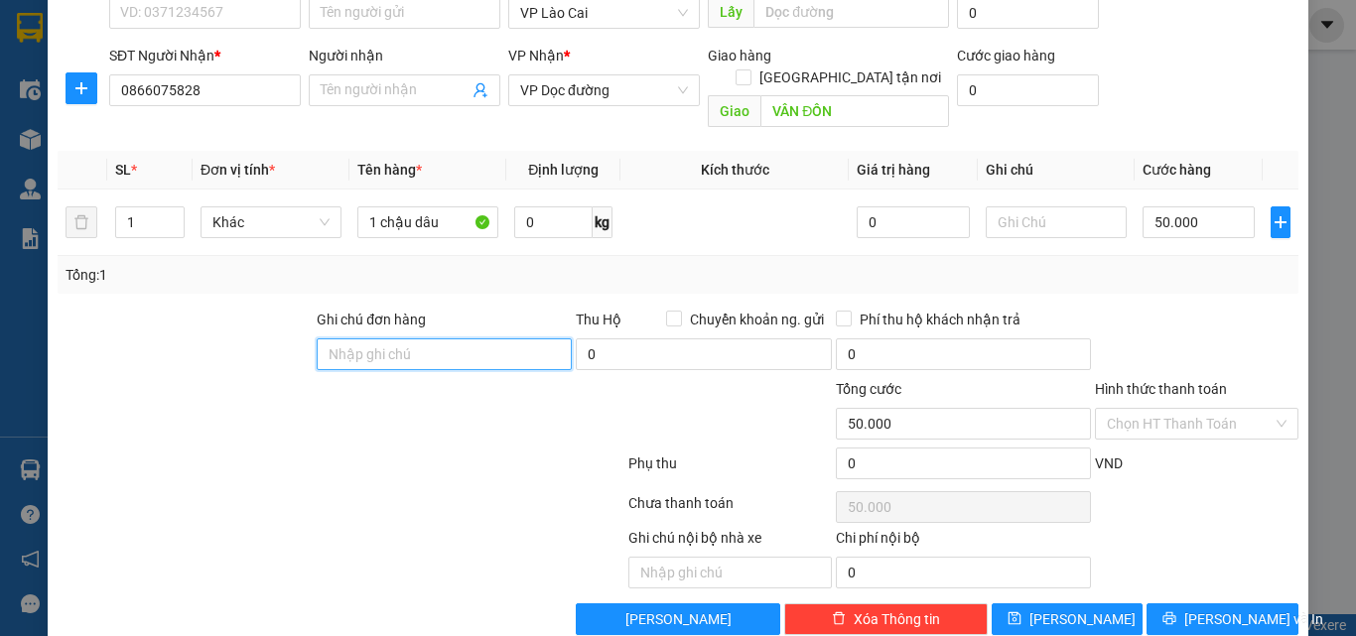
scroll to position [199, 0]
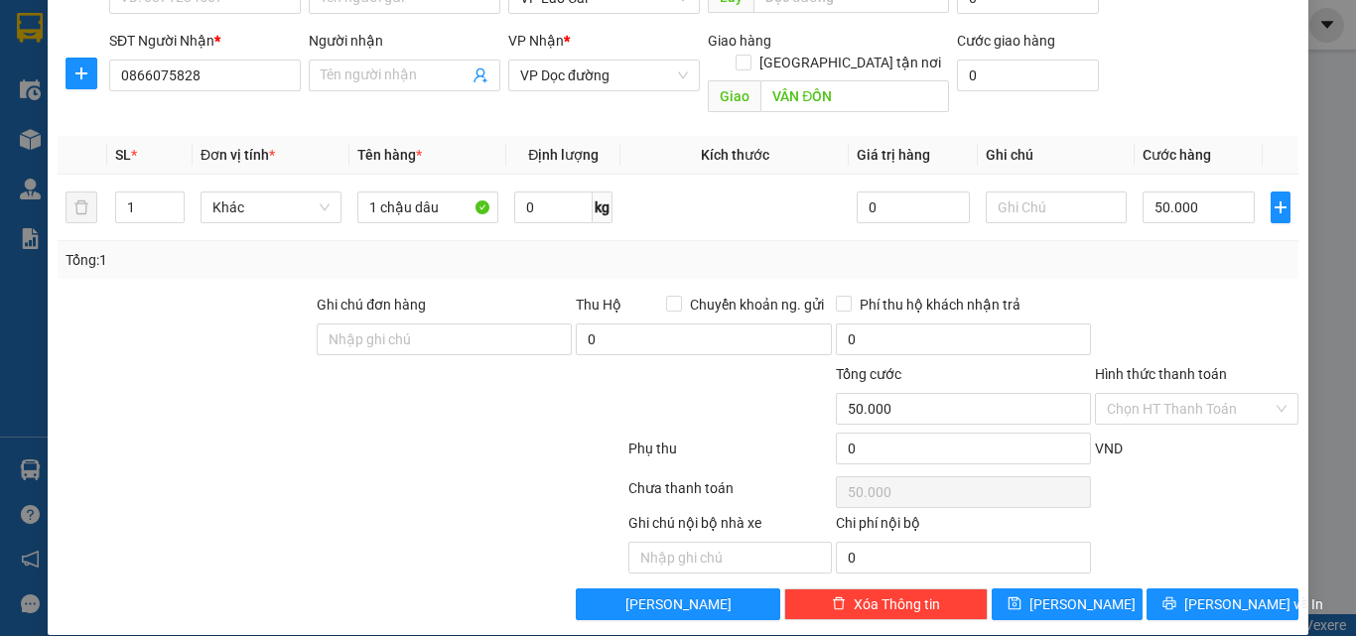
click at [1219, 553] on div "Transit Pickup Surcharge Ids Transit Deliver Surcharge Ids Transit Deliver Surc…" at bounding box center [678, 246] width 1241 height 747
click at [1219, 563] on div "Transit Pickup Surcharge Ids Transit Deliver Surcharge Ids Transit Deliver Surc…" at bounding box center [678, 246] width 1241 height 747
click at [1219, 589] on button "[PERSON_NAME] và In" at bounding box center [1222, 605] width 152 height 32
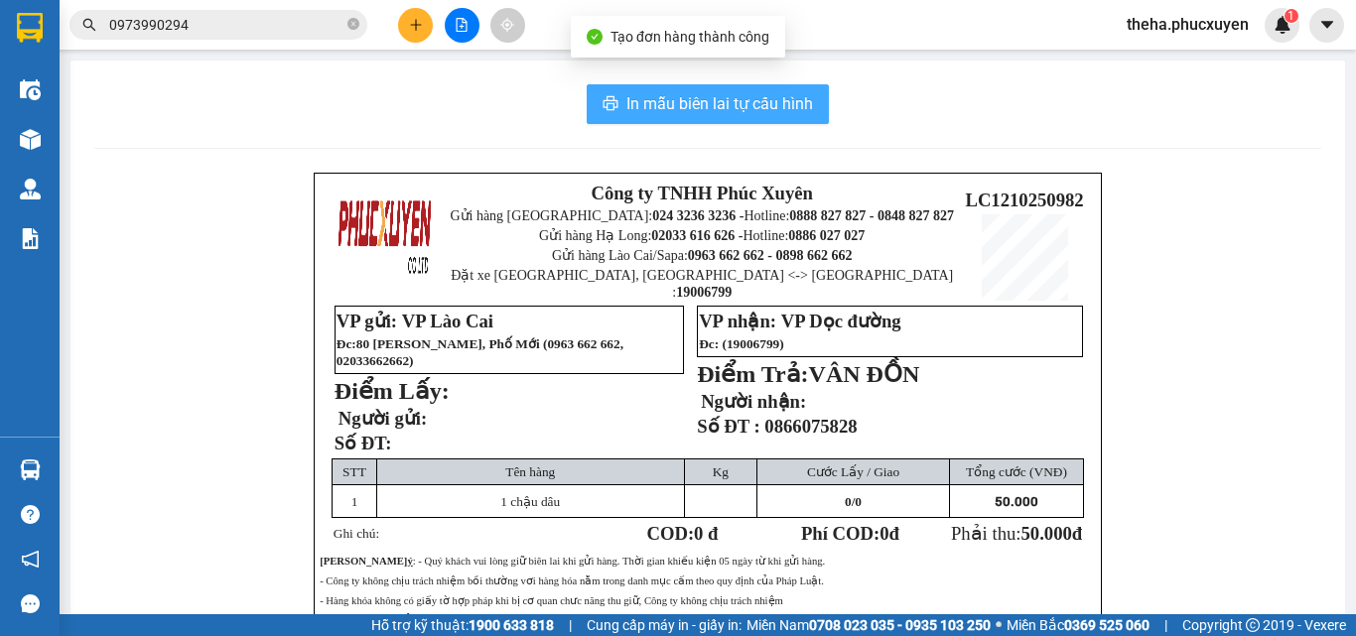
click at [760, 91] on span "In mẫu biên lai tự cấu hình" at bounding box center [719, 103] width 187 height 25
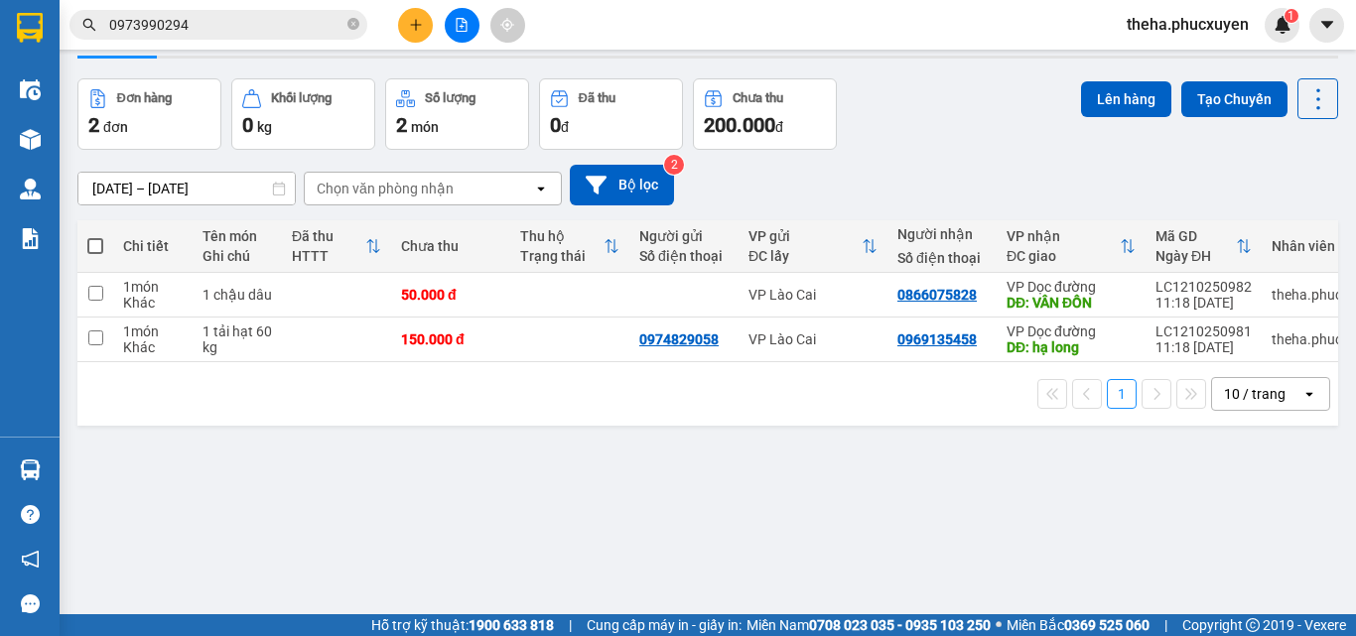
scroll to position [91, 0]
